Goal: Find contact information: Find contact information

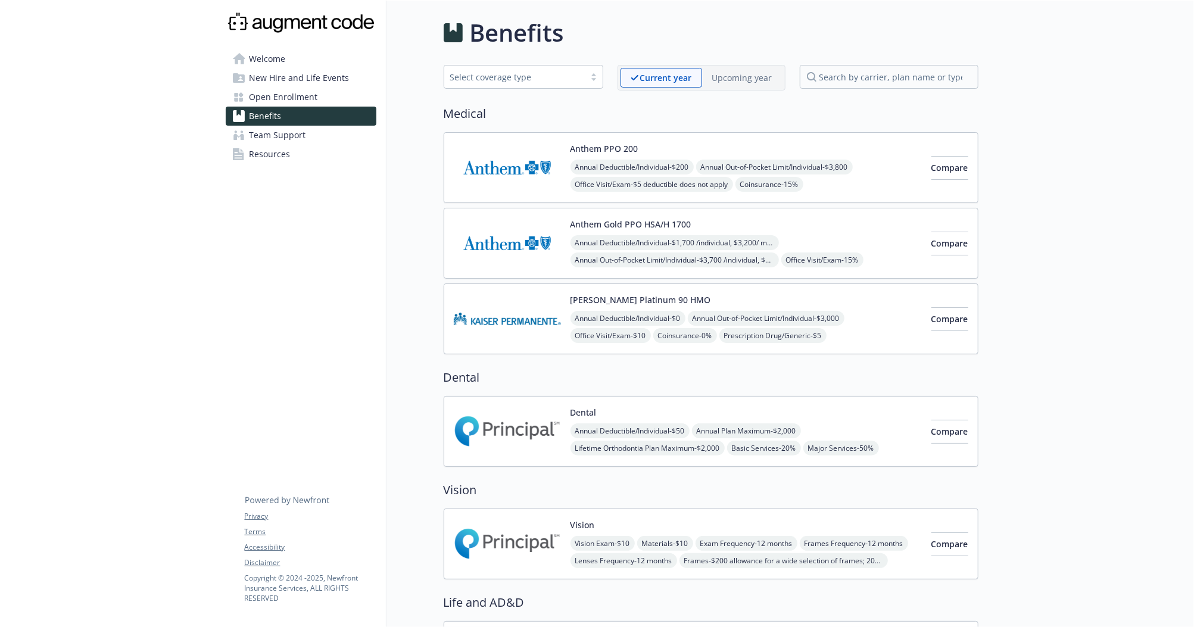
scroll to position [401, 0]
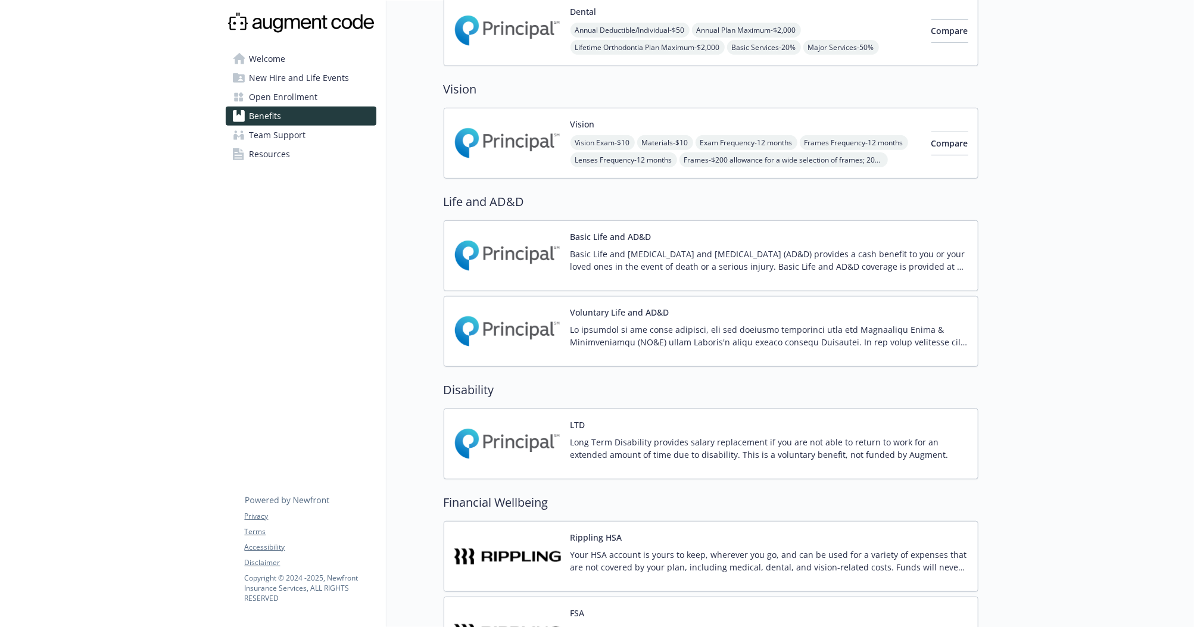
click at [294, 151] on link "Resources" at bounding box center [301, 154] width 151 height 19
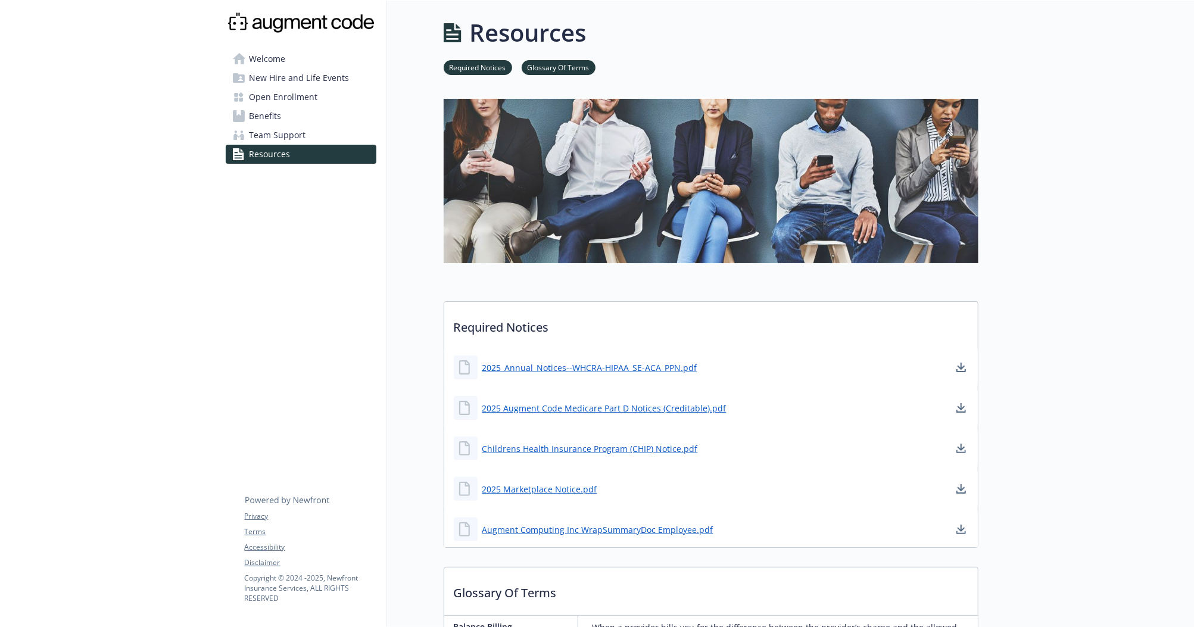
click at [303, 119] on link "Benefits" at bounding box center [301, 116] width 151 height 19
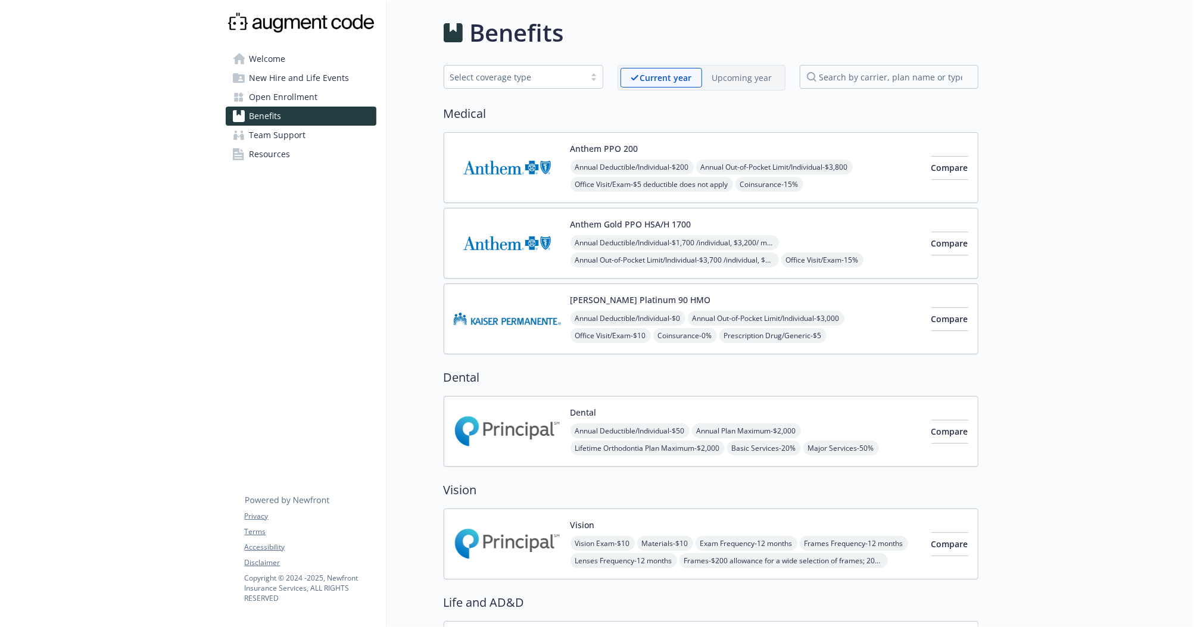
click at [311, 62] on link "Welcome" at bounding box center [301, 58] width 151 height 19
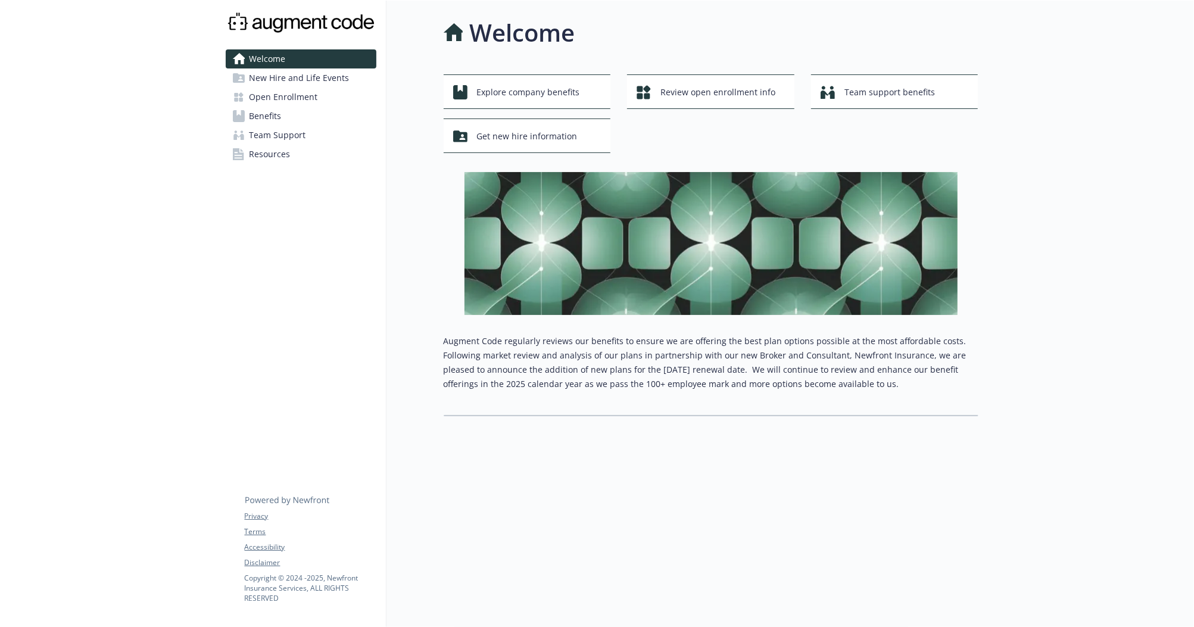
click at [320, 104] on link "Open Enrollment" at bounding box center [301, 97] width 151 height 19
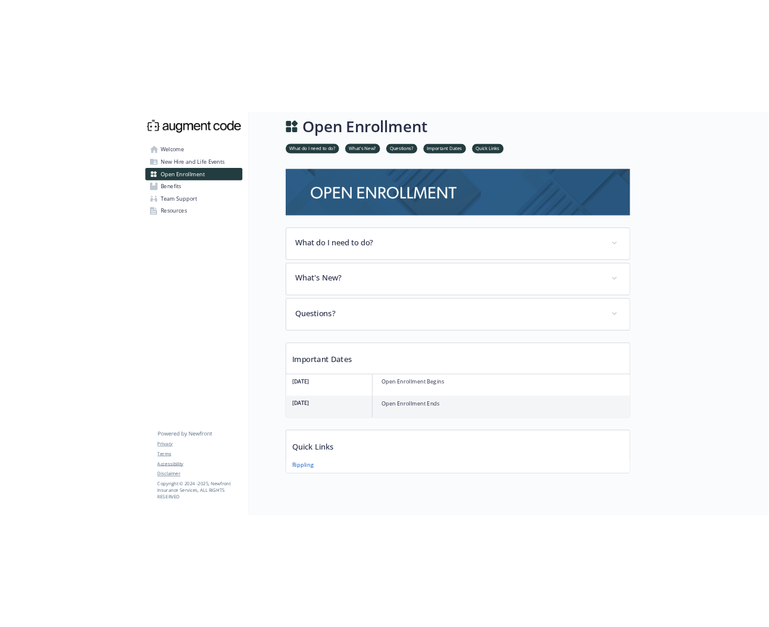
scroll to position [35, 0]
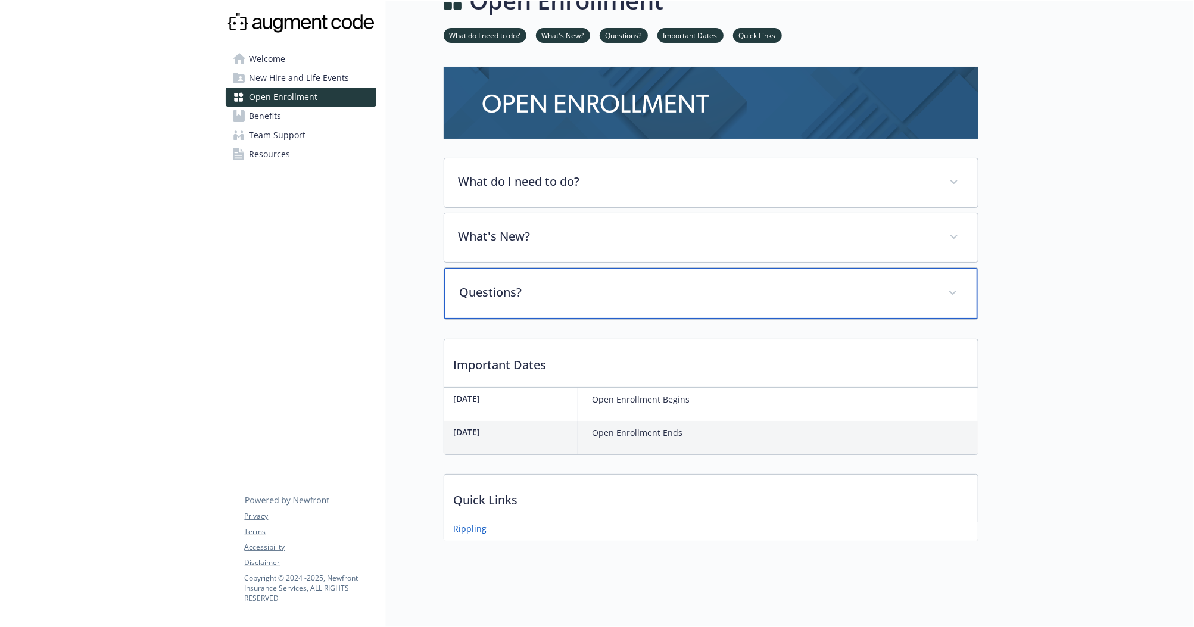
click at [517, 288] on p "Questions?" at bounding box center [697, 292] width 474 height 18
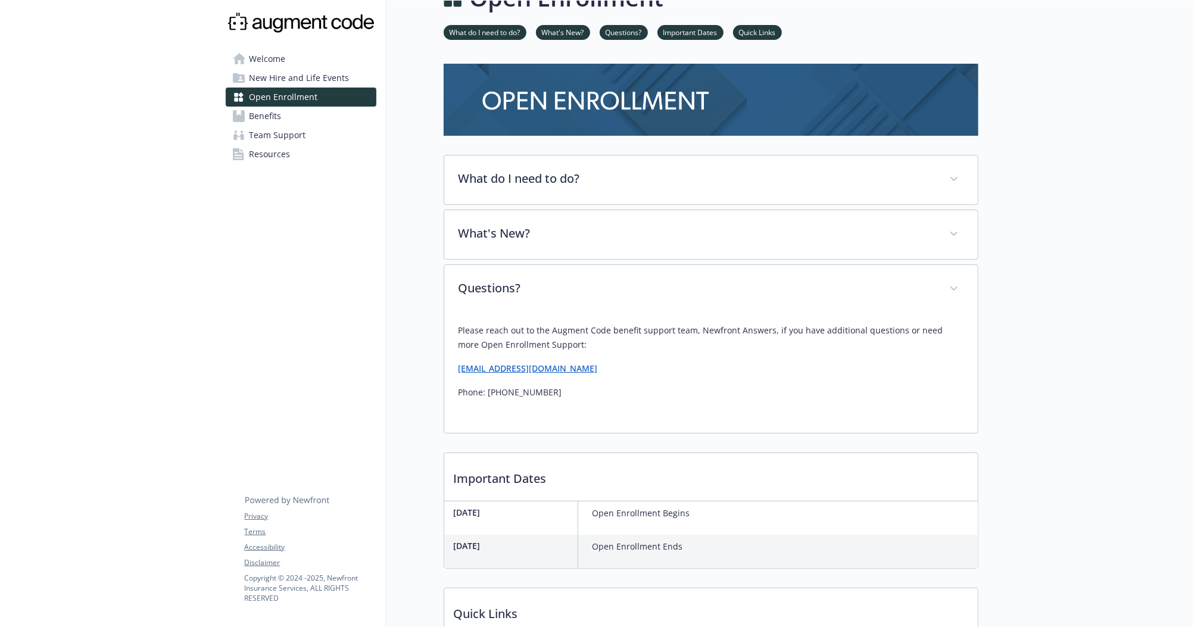
drag, startPoint x: 640, startPoint y: 371, endPoint x: 457, endPoint y: 369, distance: 182.8
click at [457, 369] on div "Please reach out to the Augment Code benefit support team, Newfront Answers, if…" at bounding box center [711, 373] width 534 height 119
copy link "[EMAIL_ADDRESS][DOMAIN_NAME]"
